Goal: Transaction & Acquisition: Purchase product/service

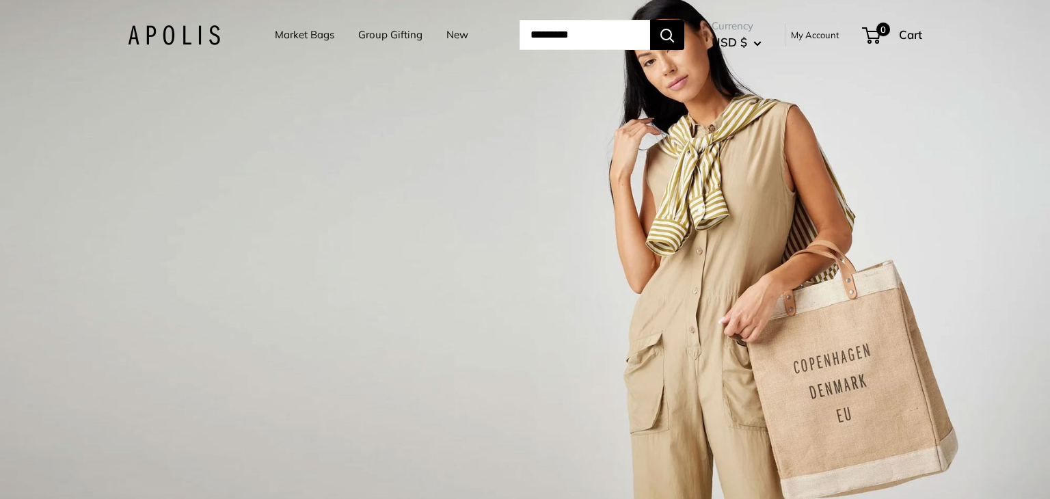
click at [288, 31] on link "Market Bags" at bounding box center [304, 34] width 59 height 19
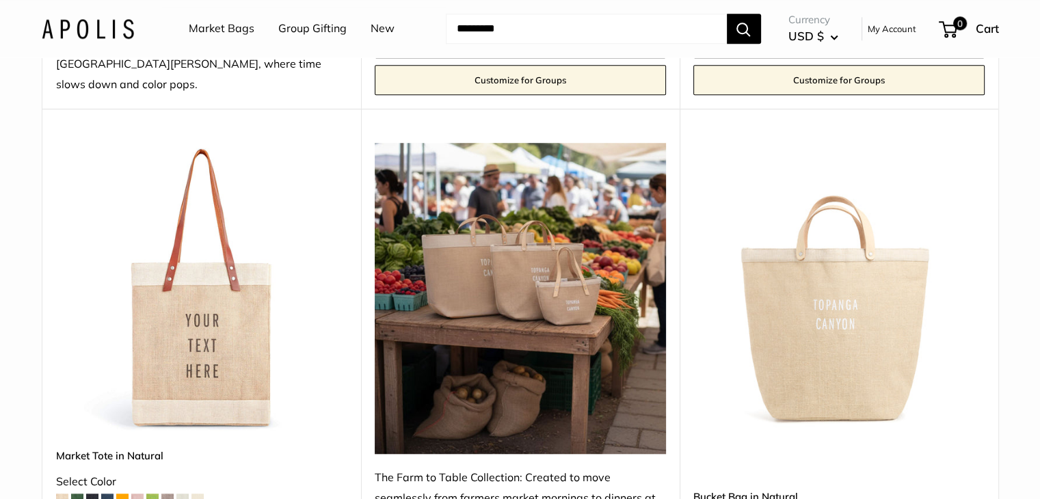
scroll to position [1213, 0]
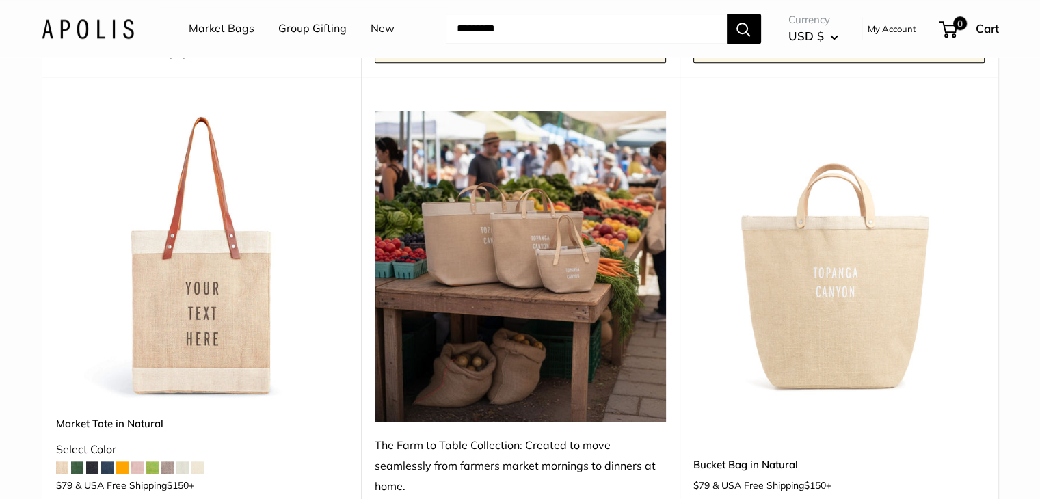
click at [0, 0] on img at bounding box center [0, 0] width 0 height 0
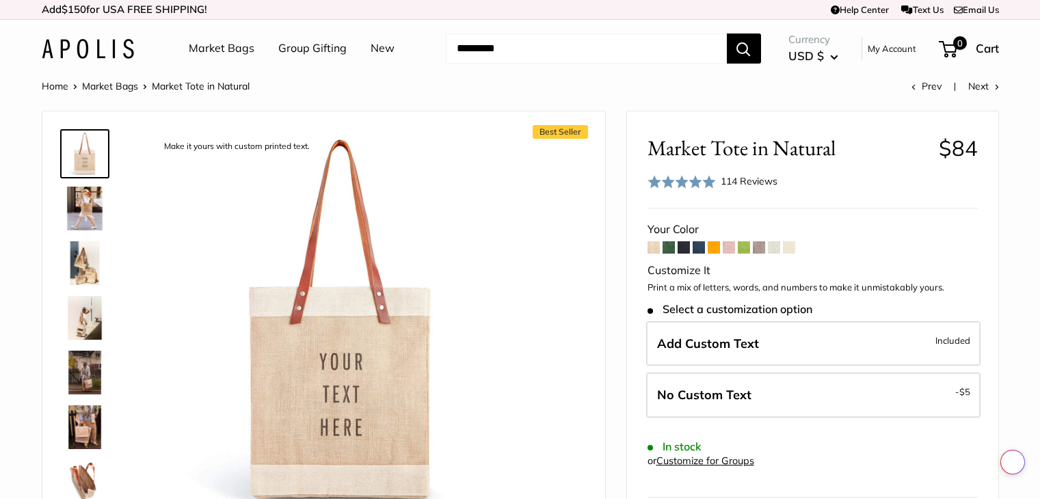
click at [699, 249] on span at bounding box center [699, 247] width 12 height 12
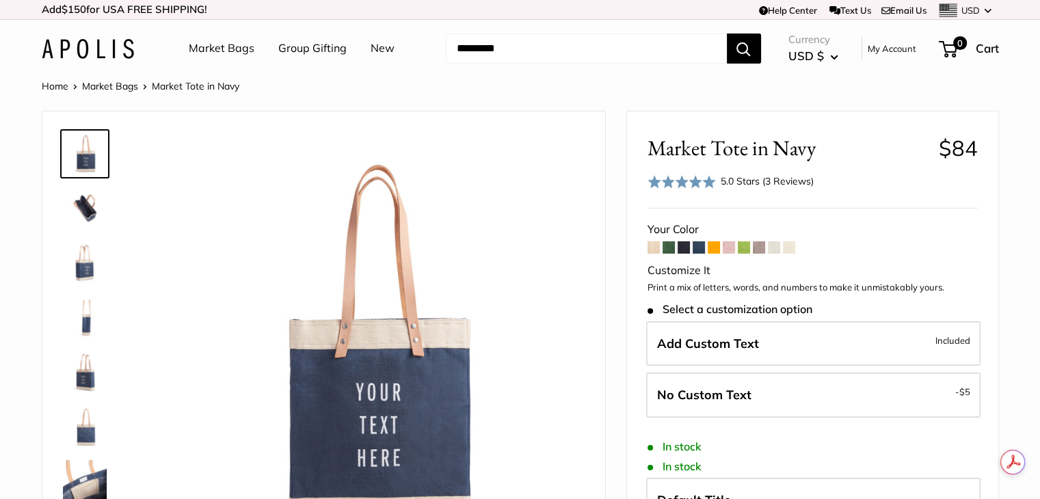
click at [682, 247] on span at bounding box center [683, 247] width 12 height 12
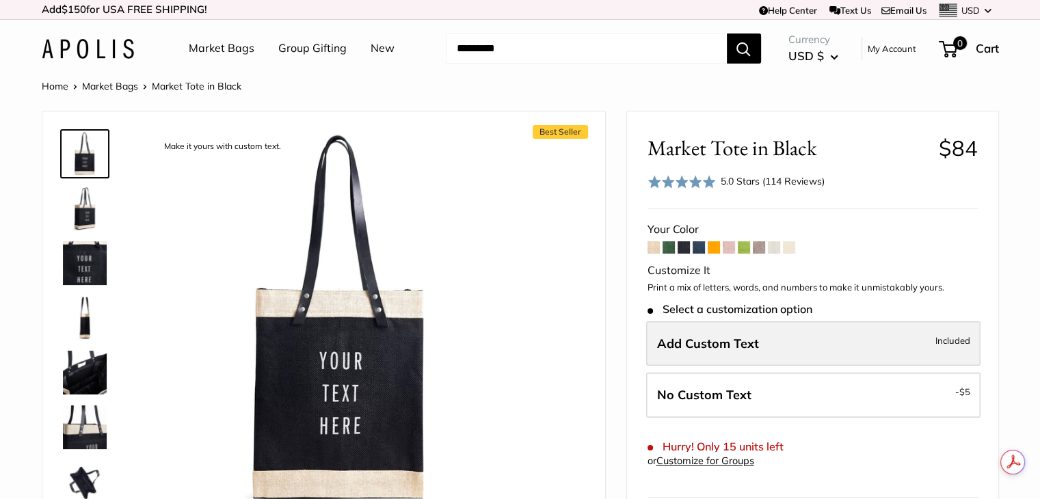
click at [697, 338] on span "Add Custom Text" at bounding box center [708, 344] width 102 height 16
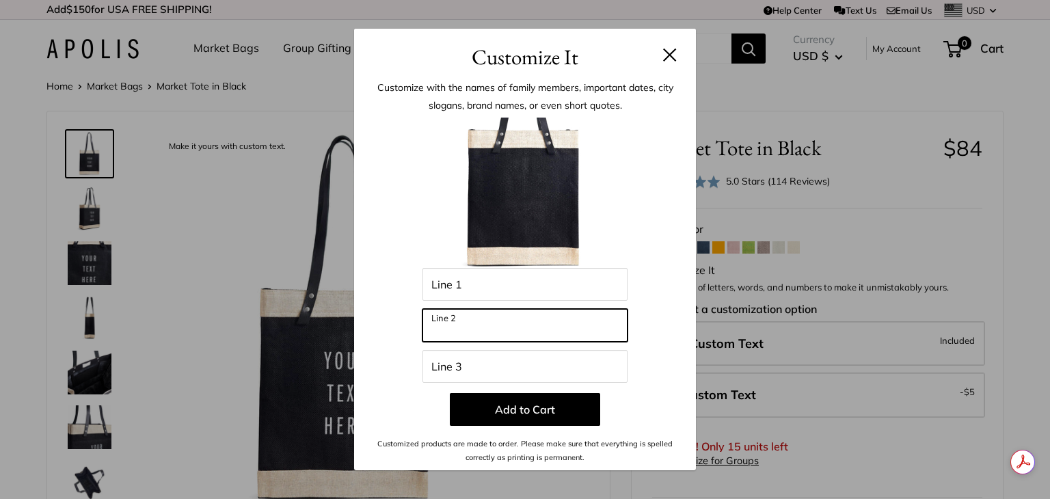
click at [476, 323] on input "Line 2" at bounding box center [524, 325] width 205 height 33
type input "**********"
click at [662, 225] on div at bounding box center [525, 193] width 301 height 150
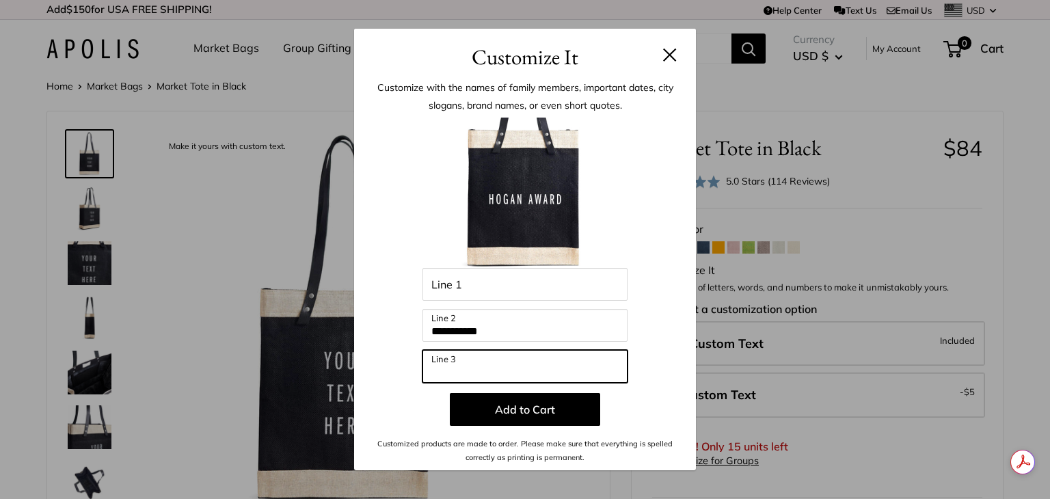
click at [463, 373] on input "Line 3" at bounding box center [524, 366] width 205 height 33
type input "*"
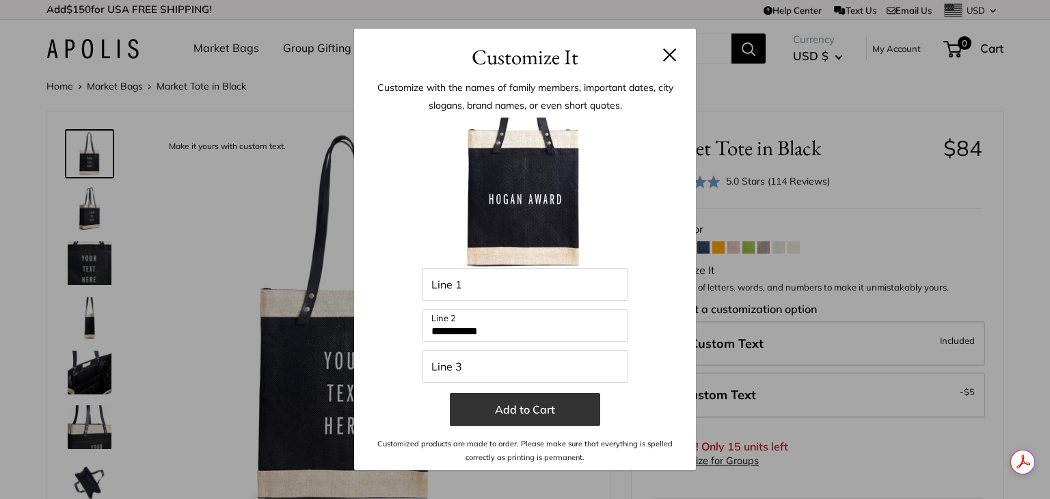
click at [520, 408] on button "Add to Cart" at bounding box center [525, 409] width 150 height 33
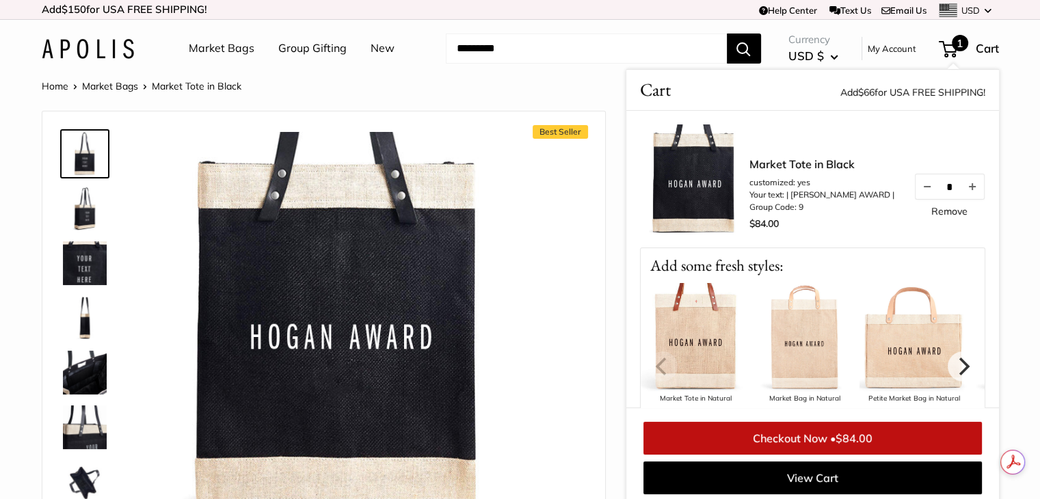
click at [974, 36] on div "Currency USD $ AED د.إ AFN ؋ ALL L AMD դր. ANG ƒ AUD $ 1" at bounding box center [880, 48] width 238 height 37
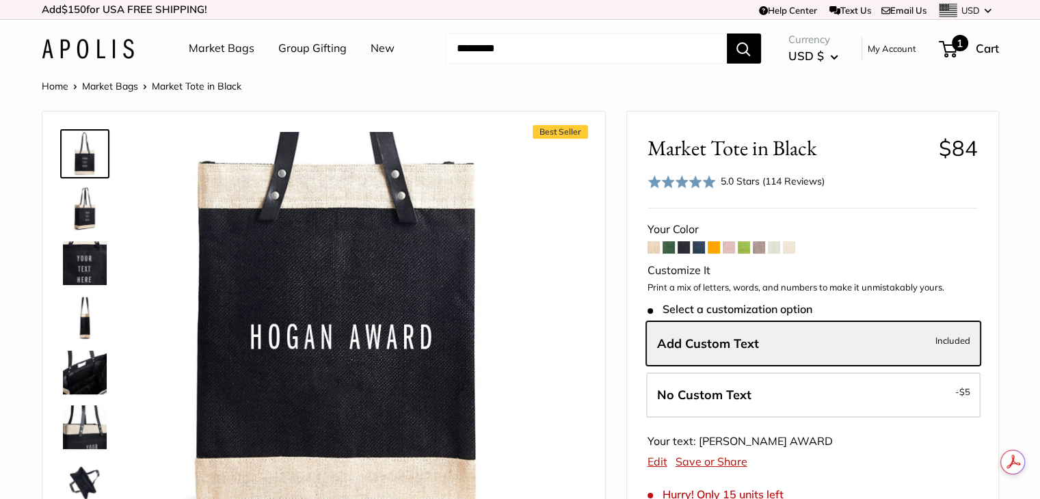
click at [961, 40] on span "1" at bounding box center [960, 43] width 16 height 16
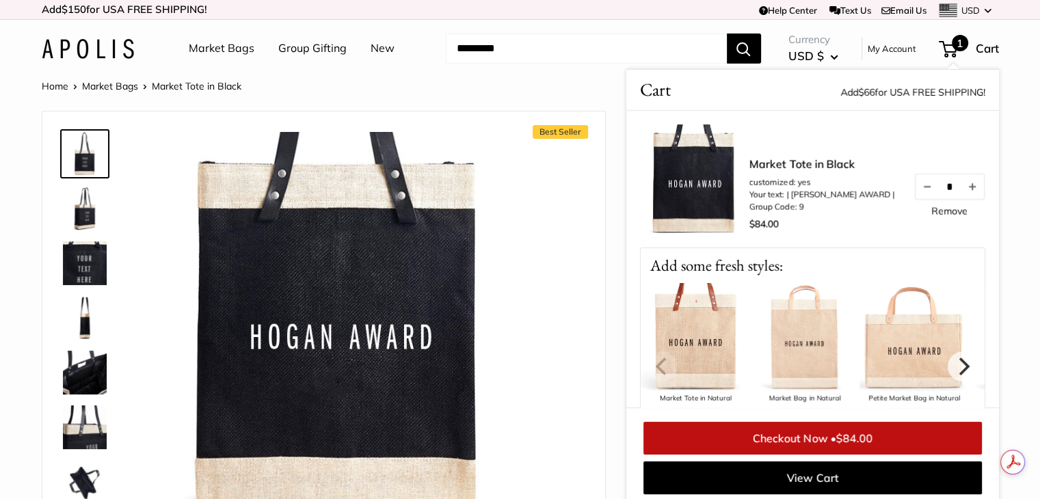
scroll to position [109, 0]
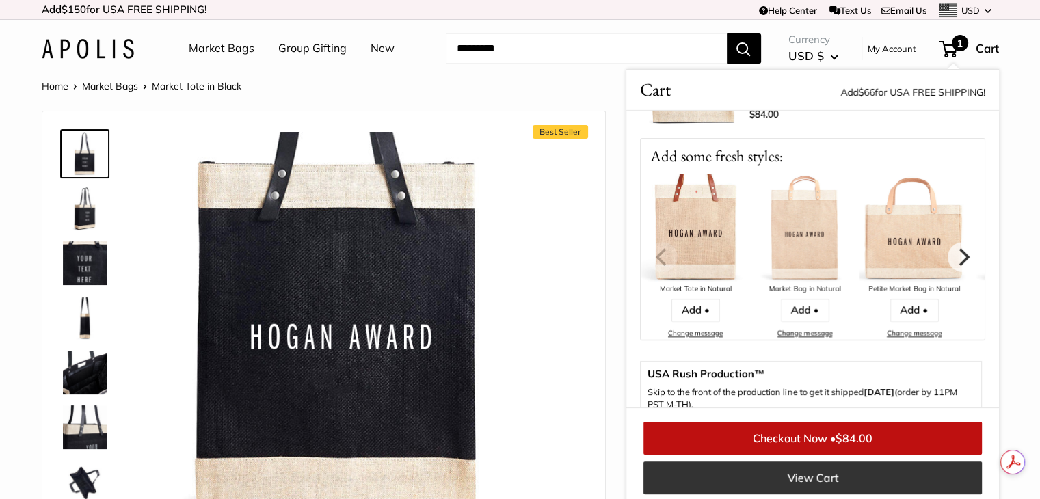
click at [815, 481] on link "View Cart" at bounding box center [812, 477] width 338 height 33
